Goal: Task Accomplishment & Management: Use online tool/utility

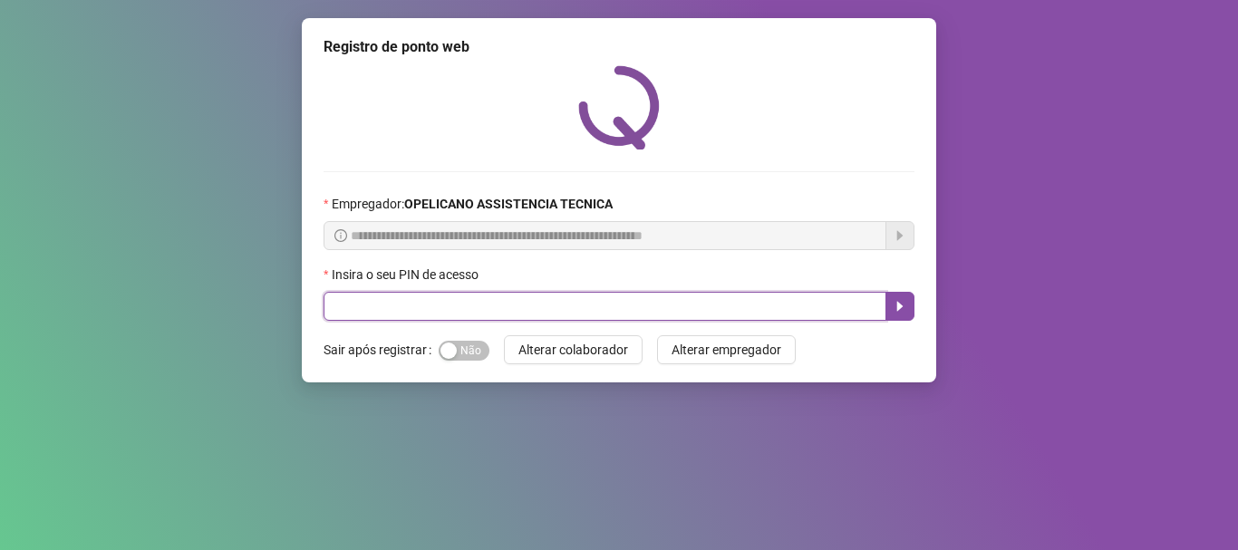
click at [705, 301] on input "text" at bounding box center [605, 306] width 563 height 29
type input "*****"
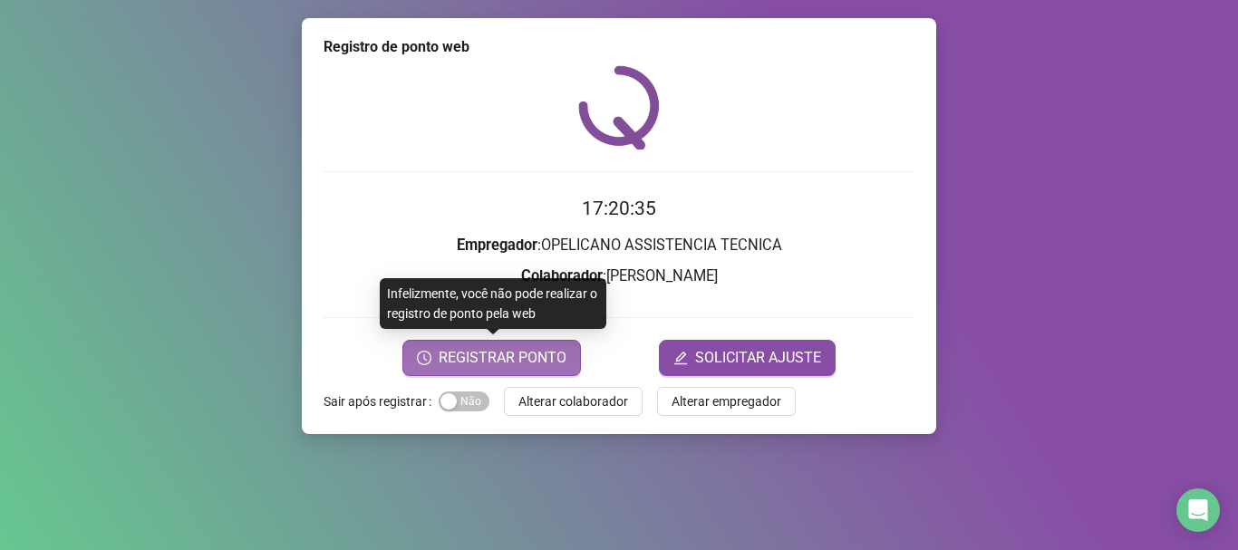
click at [507, 356] on span "REGISTRAR PONTO" at bounding box center [503, 358] width 128 height 22
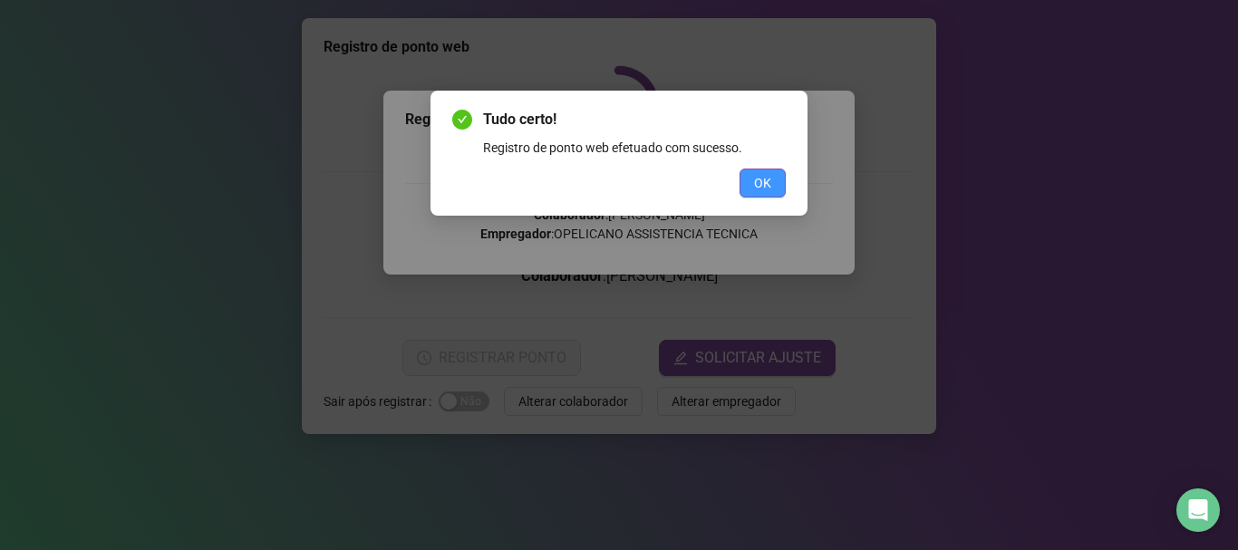
click at [754, 170] on button "OK" at bounding box center [762, 183] width 46 height 29
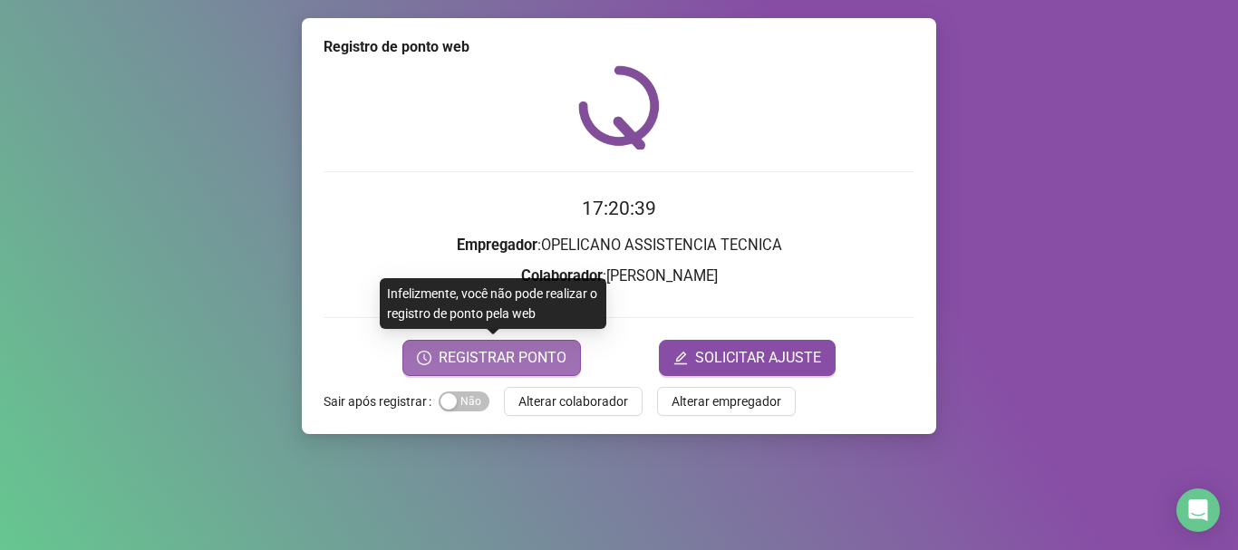
click at [514, 352] on span "REGISTRAR PONTO" at bounding box center [503, 358] width 128 height 22
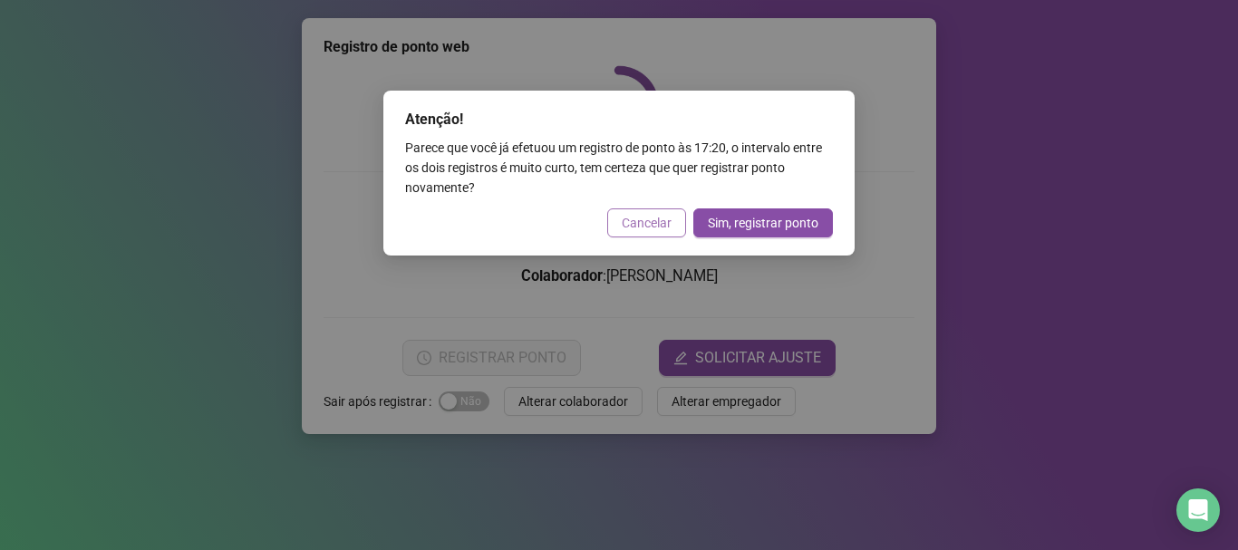
drag, startPoint x: 656, startPoint y: 219, endPoint x: 871, endPoint y: 197, distance: 216.0
click at [657, 220] on span "Cancelar" at bounding box center [647, 223] width 50 height 20
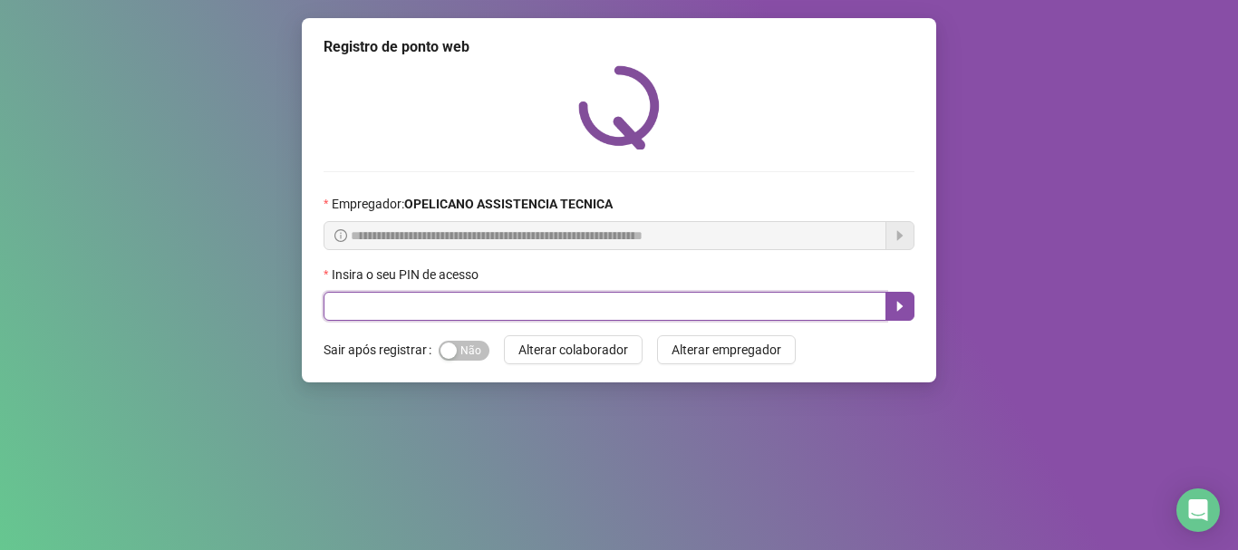
click at [484, 306] on input "text" at bounding box center [605, 306] width 563 height 29
type input "*****"
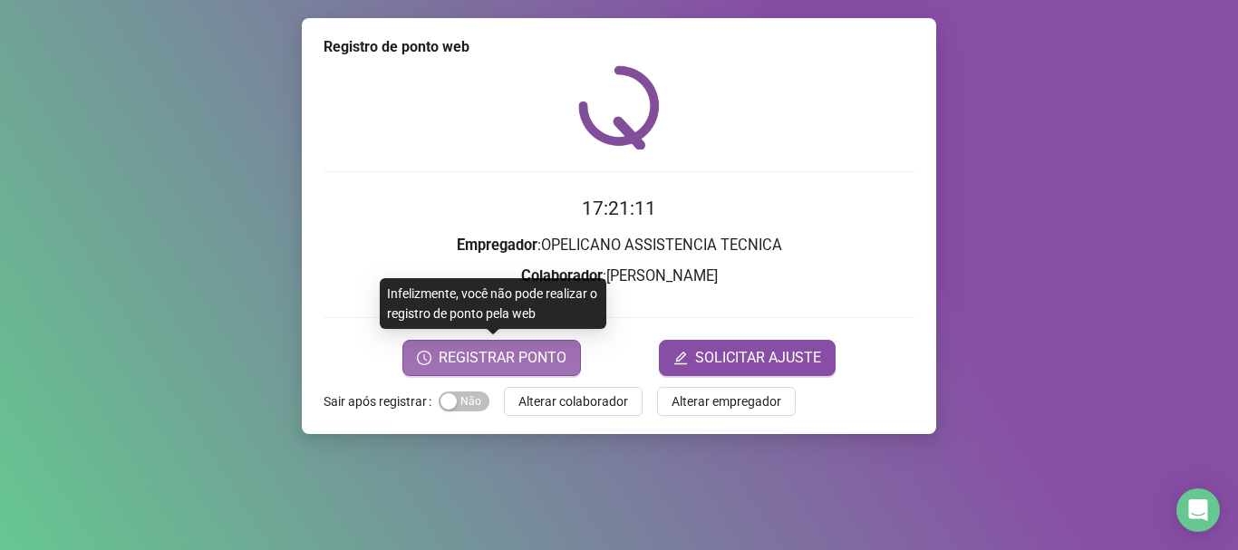
click at [561, 374] on button "REGISTRAR PONTO" at bounding box center [491, 358] width 179 height 36
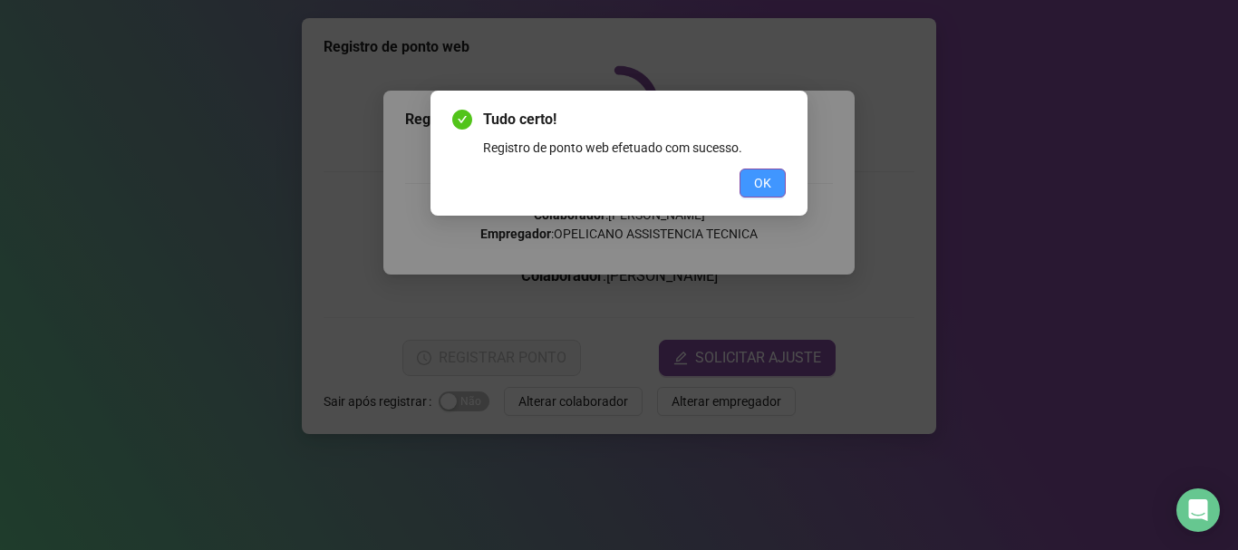
click at [749, 188] on button "OK" at bounding box center [762, 183] width 46 height 29
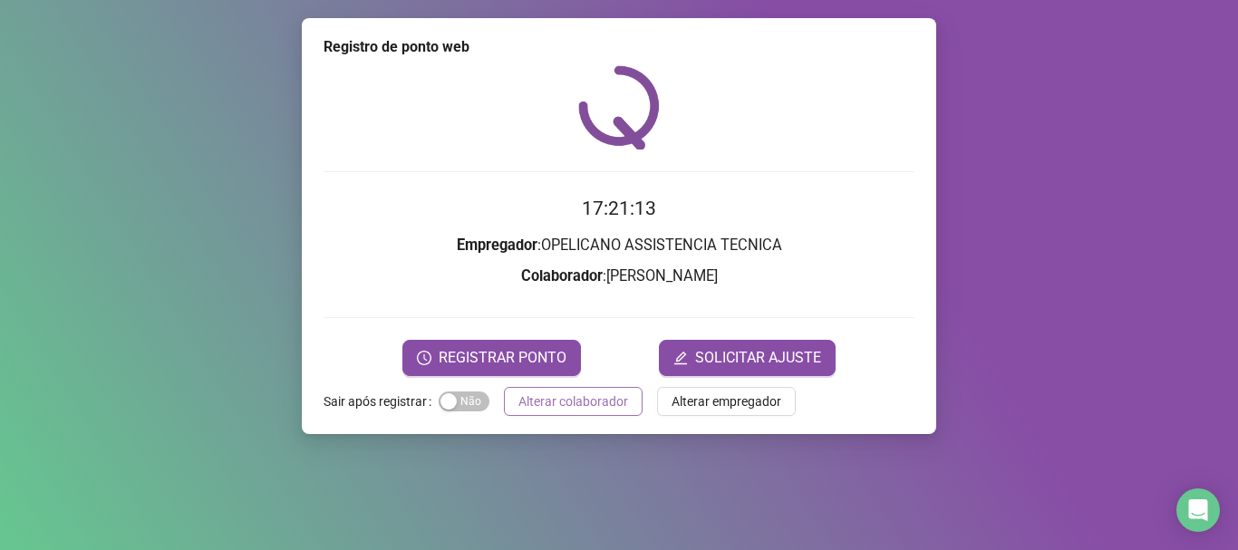
click at [604, 408] on span "Alterar colaborador" at bounding box center [573, 401] width 110 height 20
